Goal: Information Seeking & Learning: Learn about a topic

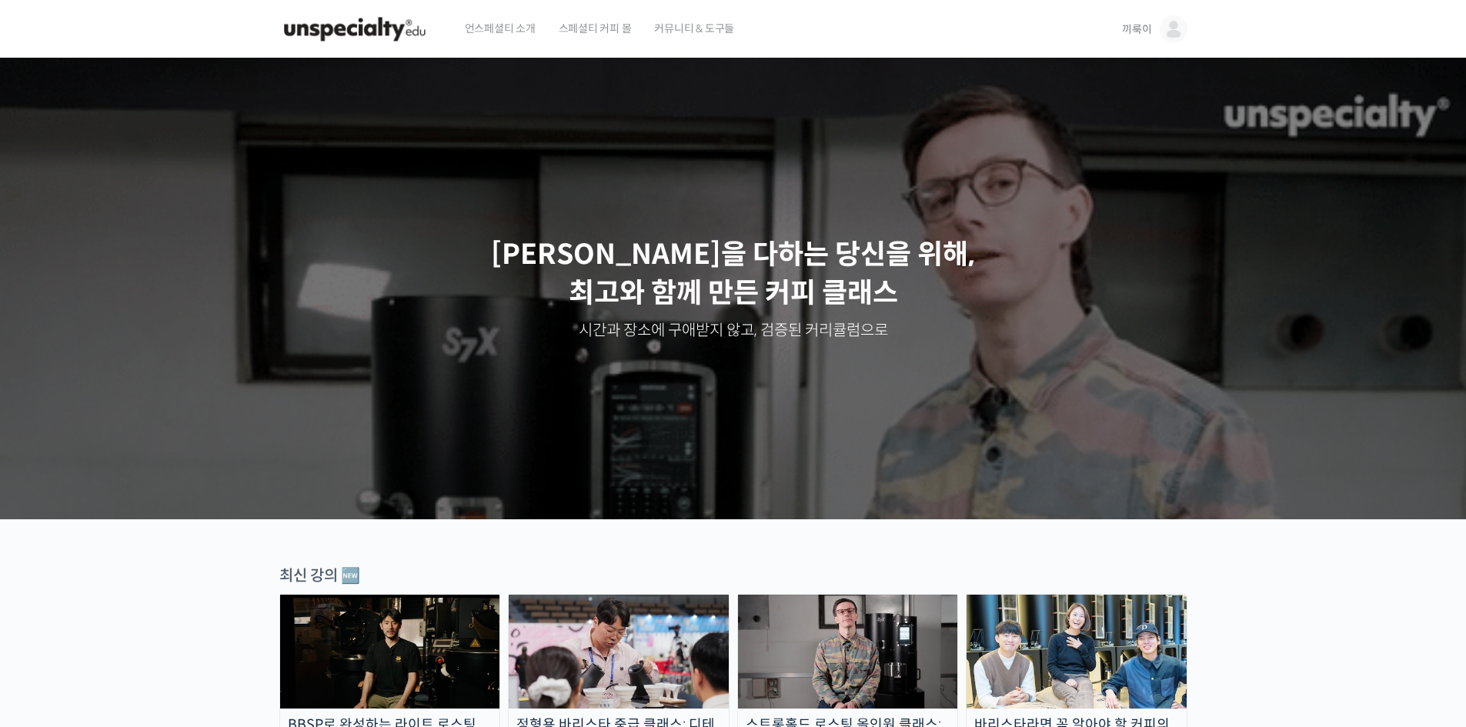
click at [1152, 34] on link "끼룩이" at bounding box center [1154, 29] width 65 height 59
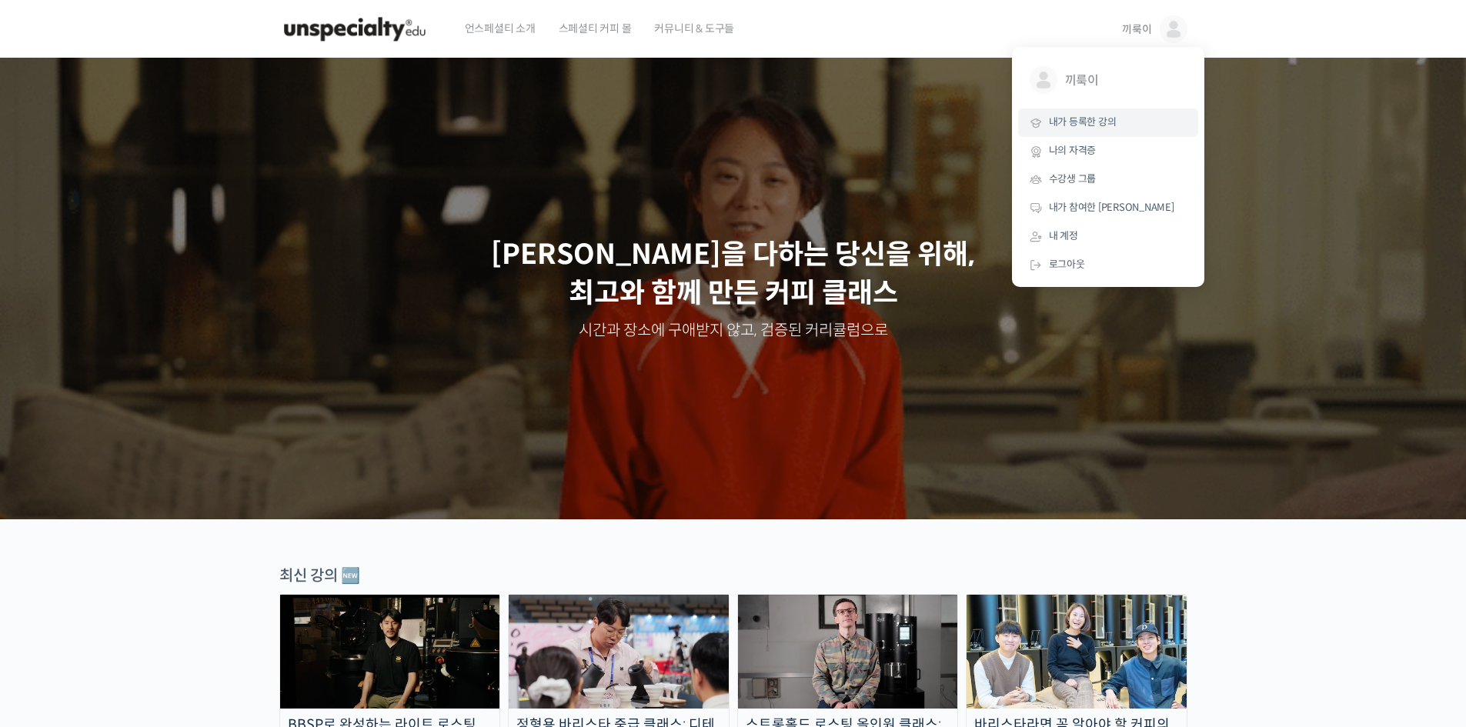
click at [1106, 112] on link "내가 등록한 강의" at bounding box center [1108, 123] width 180 height 28
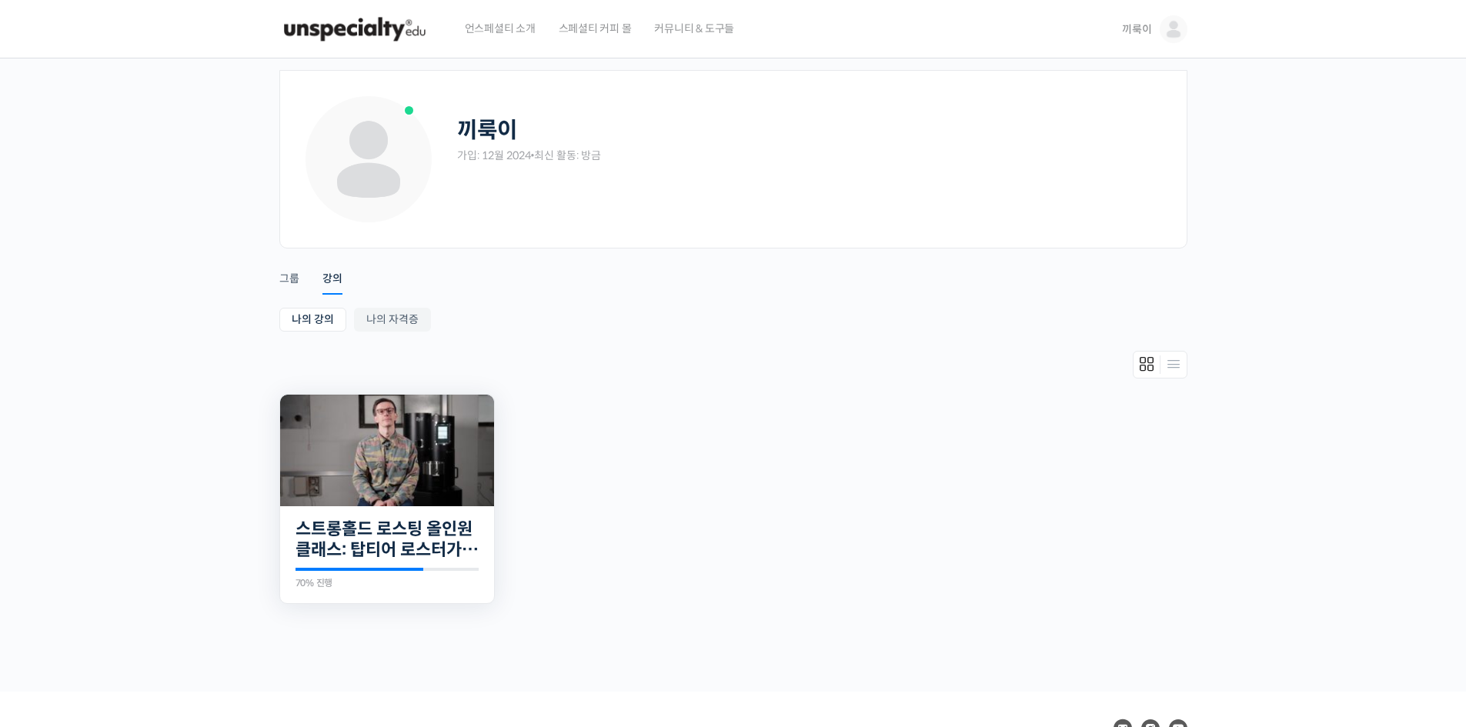
click at [433, 443] on img at bounding box center [387, 451] width 214 height 112
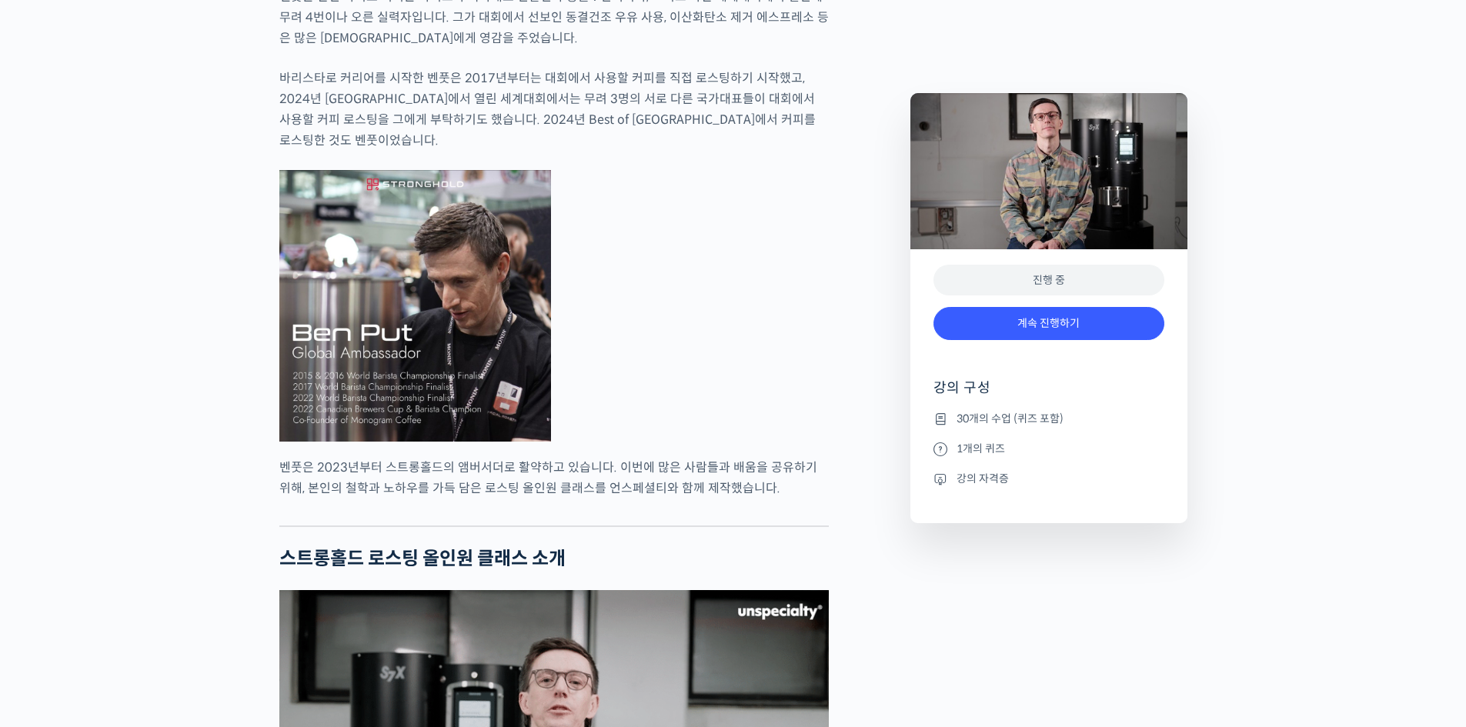
scroll to position [1111, 0]
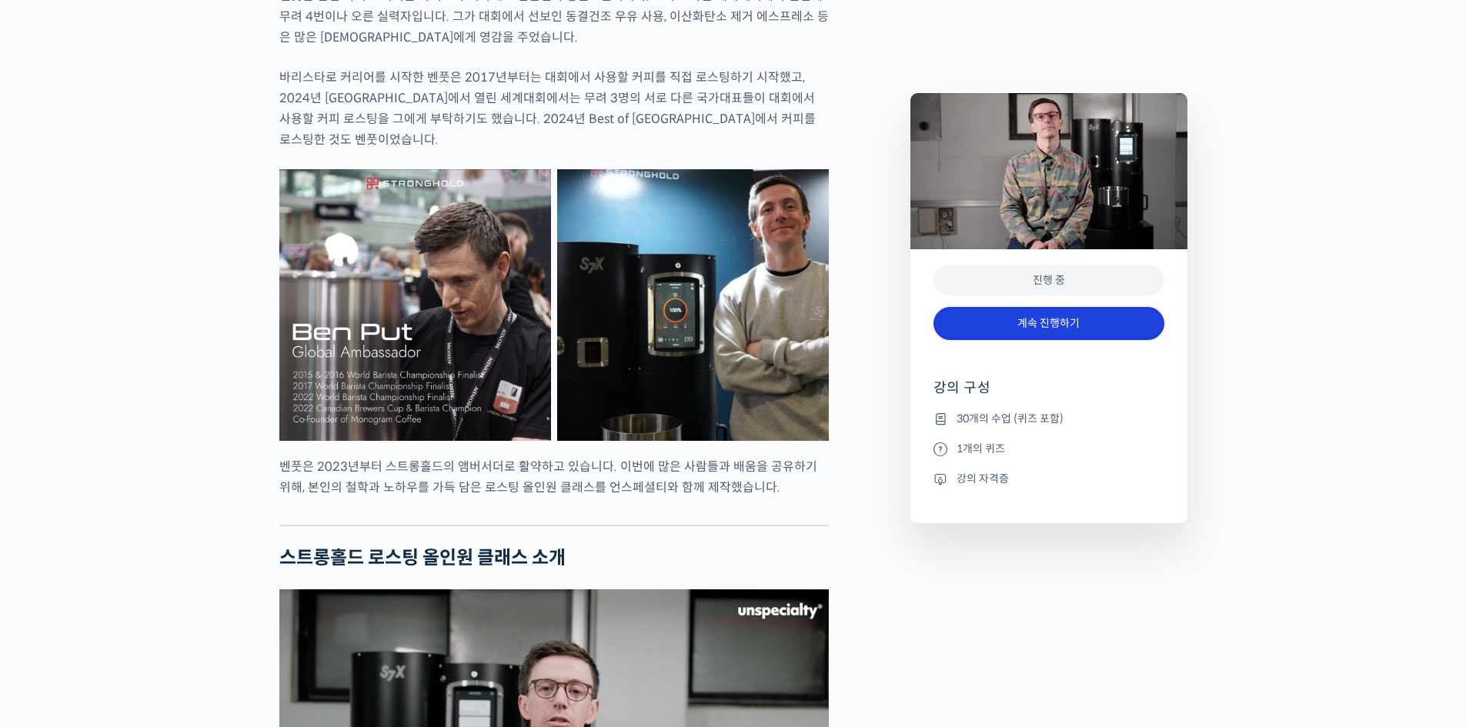
click at [949, 319] on link "계속 진행하기" at bounding box center [1049, 323] width 231 height 33
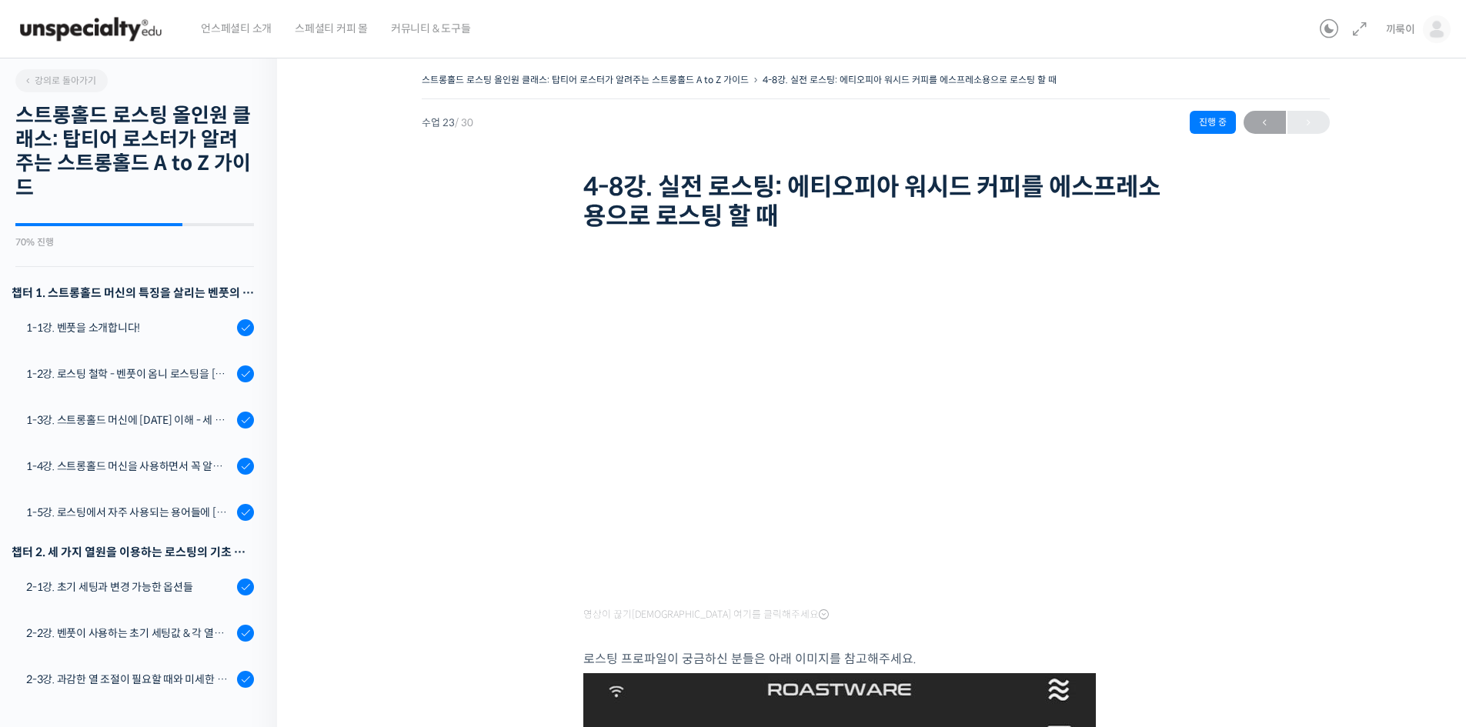
scroll to position [1251, 0]
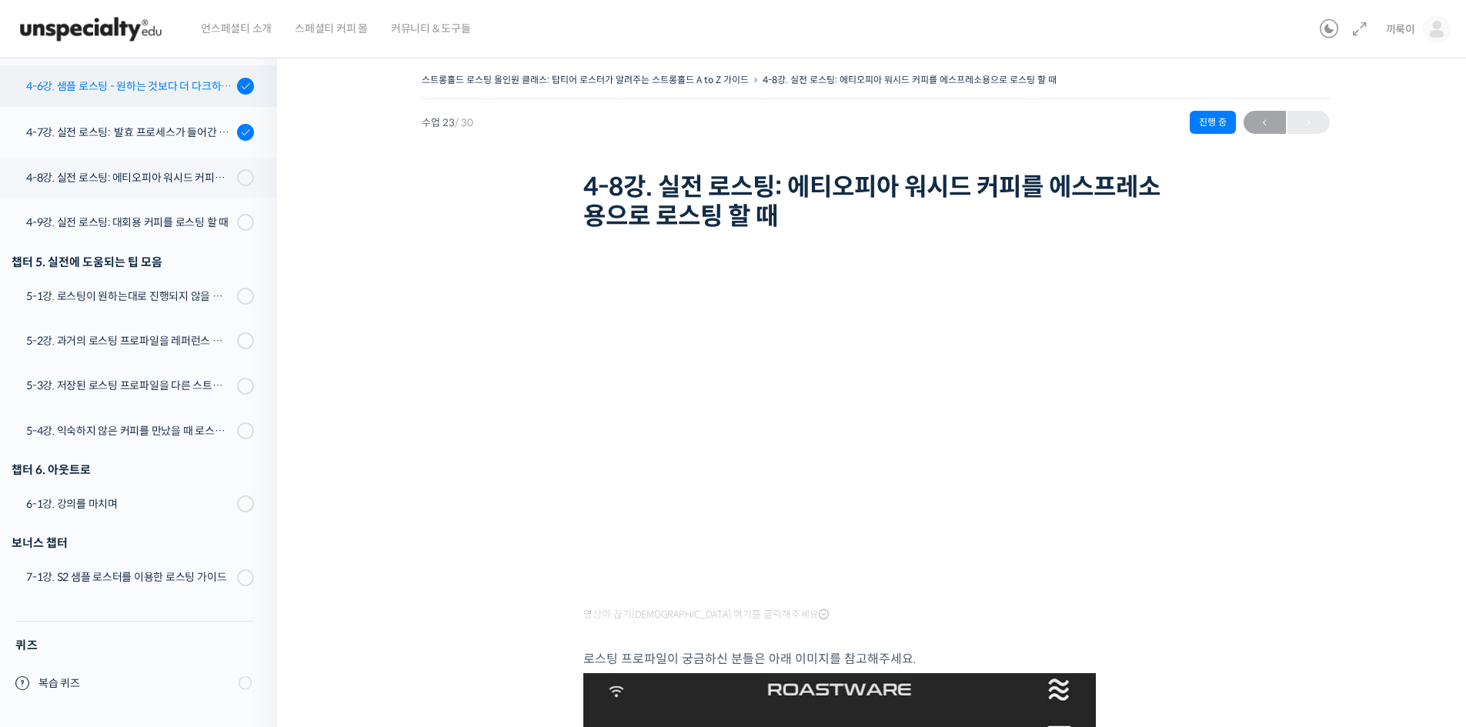
click at [170, 89] on div "4-6강. 샘플 로스팅 - 원하는 것보다 더 다크하게 로스팅 하는 이유" at bounding box center [129, 86] width 206 height 17
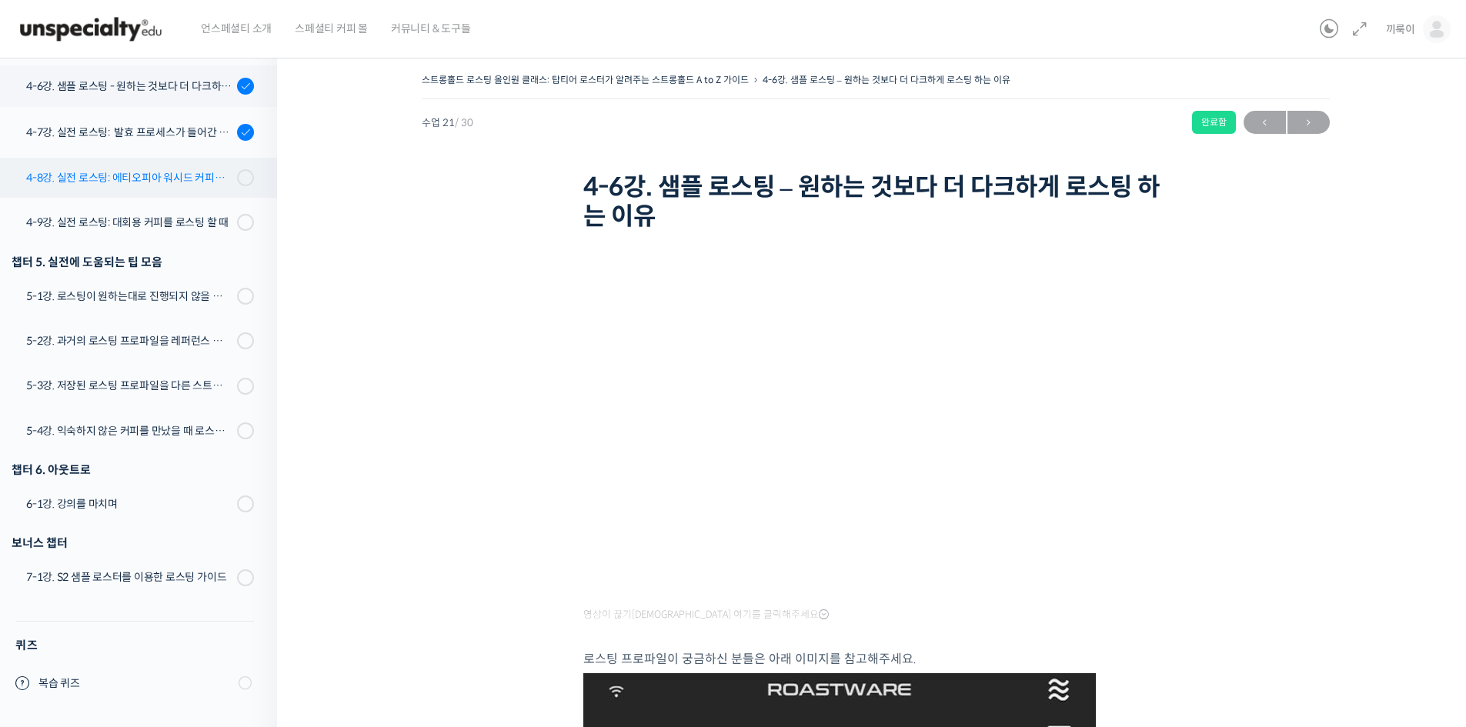
click at [165, 168] on link "4-8강. 실전 로스팅: 에티오피아 워시드 커피를 에스프레소용으로 로스팅 할 때" at bounding box center [134, 178] width 285 height 40
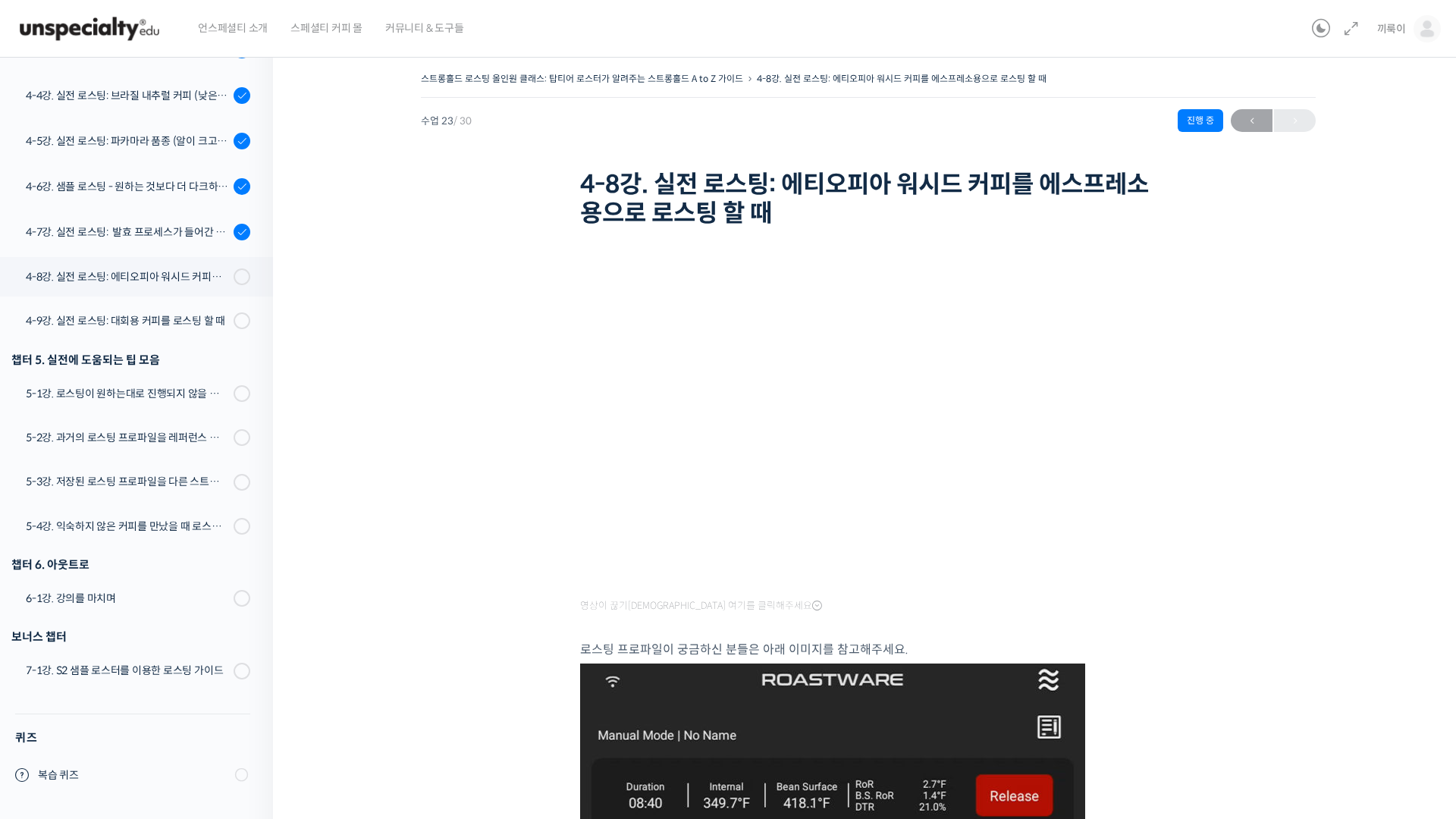
scroll to position [1130, 0]
